Goal: Check status: Check status

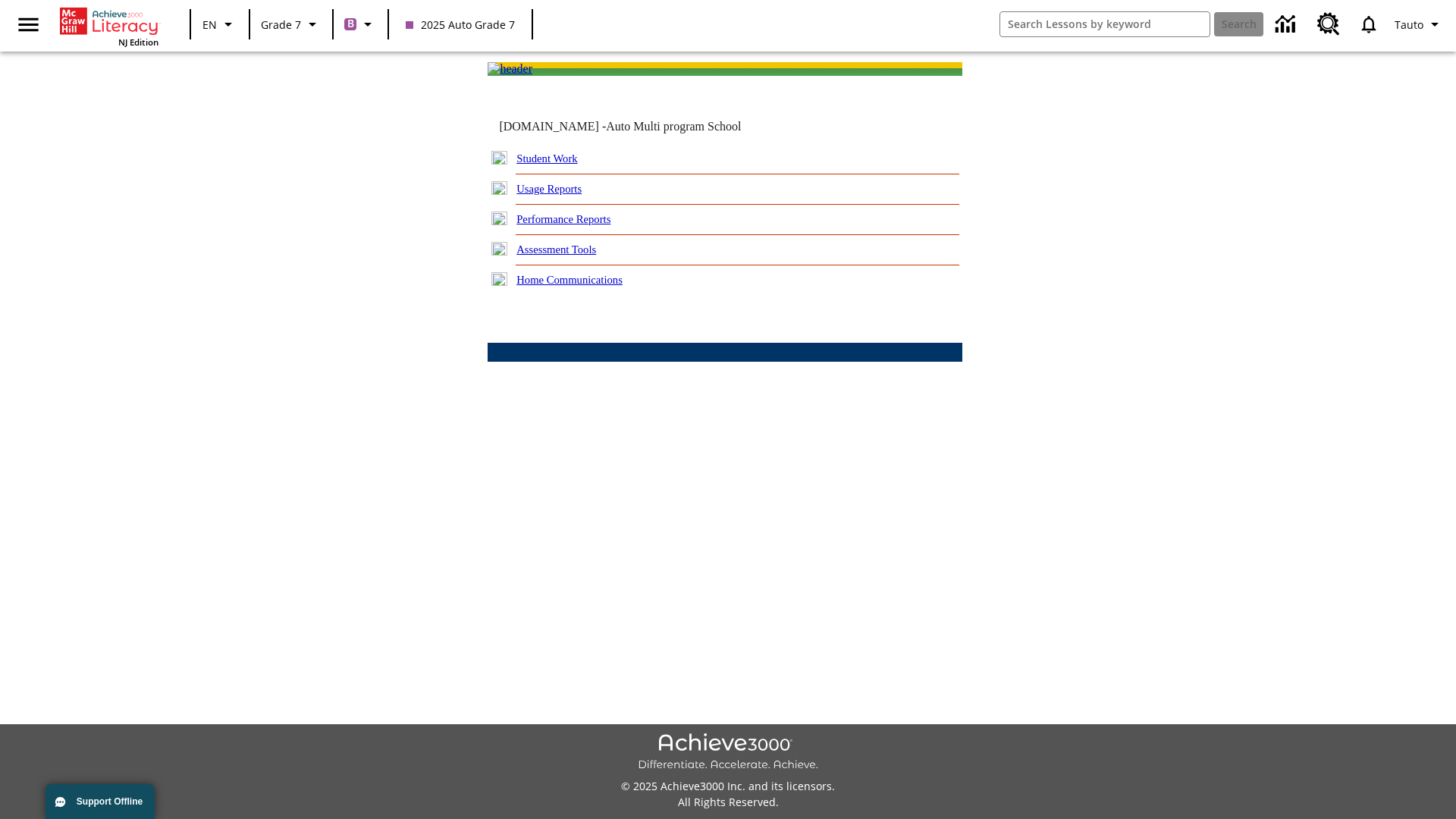
click at [558, 164] on link "Student Work" at bounding box center [546, 158] width 60 height 12
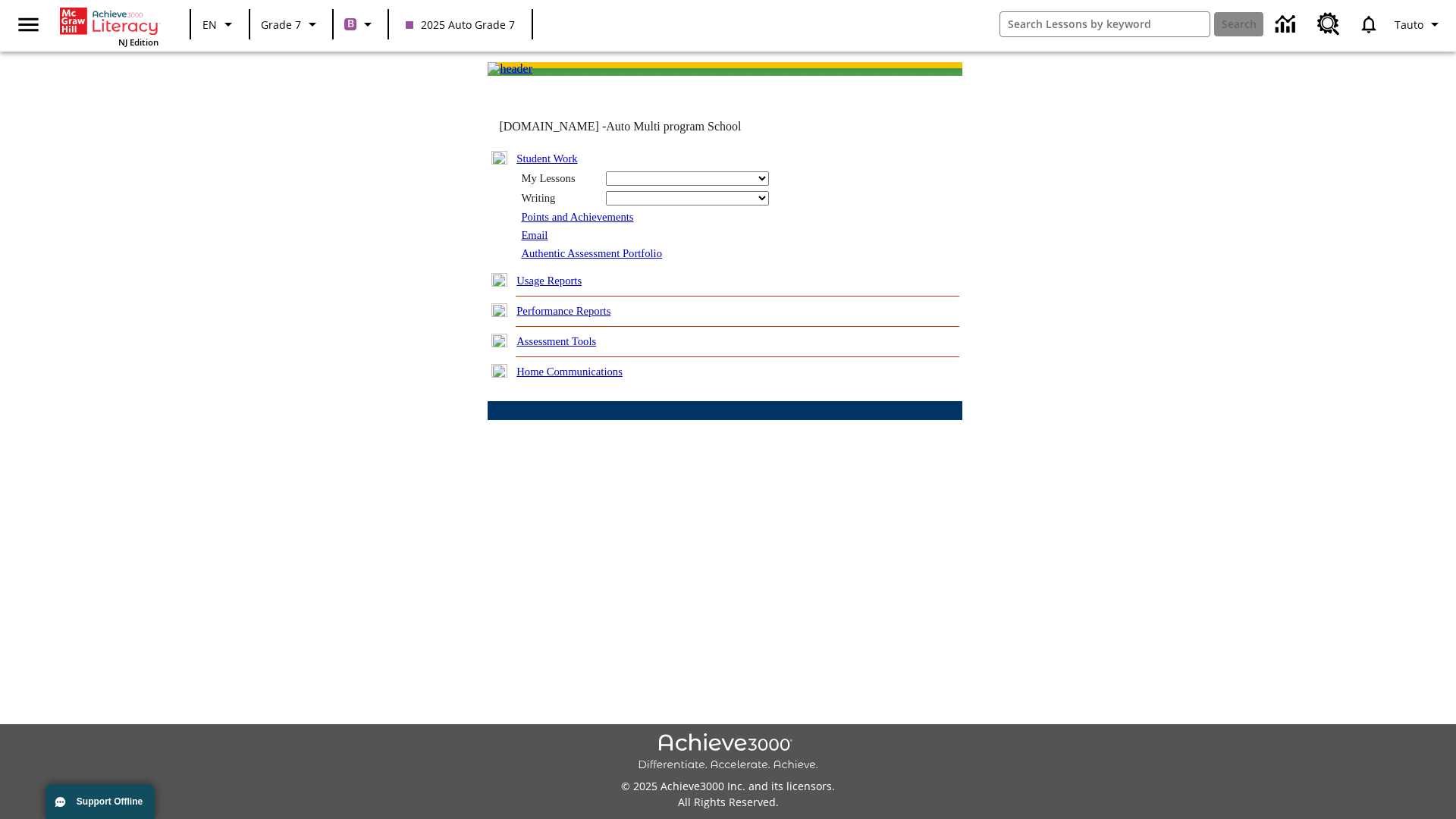
select select "/options/reports/?report_id=24&atype=1&section=2"
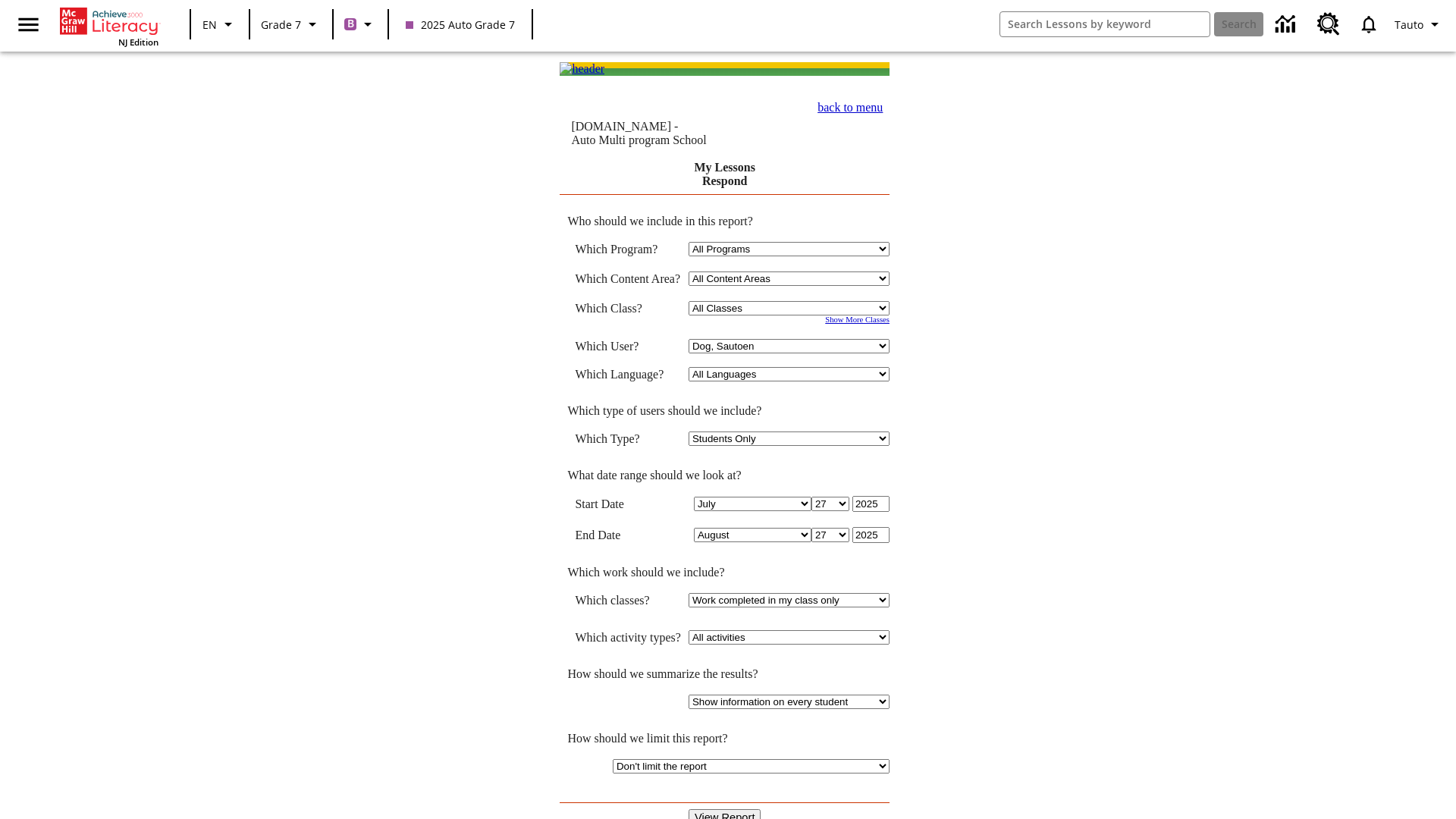
select select "21437138"
select select "4"
type input "2024"
click at [725, 809] on input "View Report" at bounding box center [725, 817] width 73 height 17
